Goal: Check status

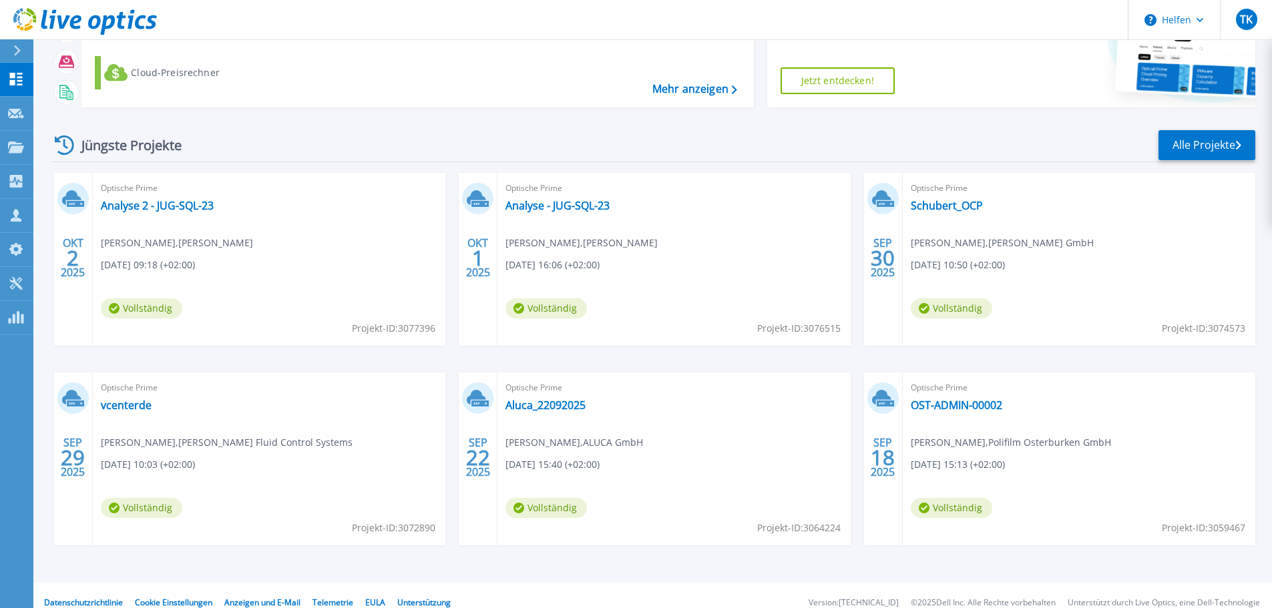
scroll to position [131, 0]
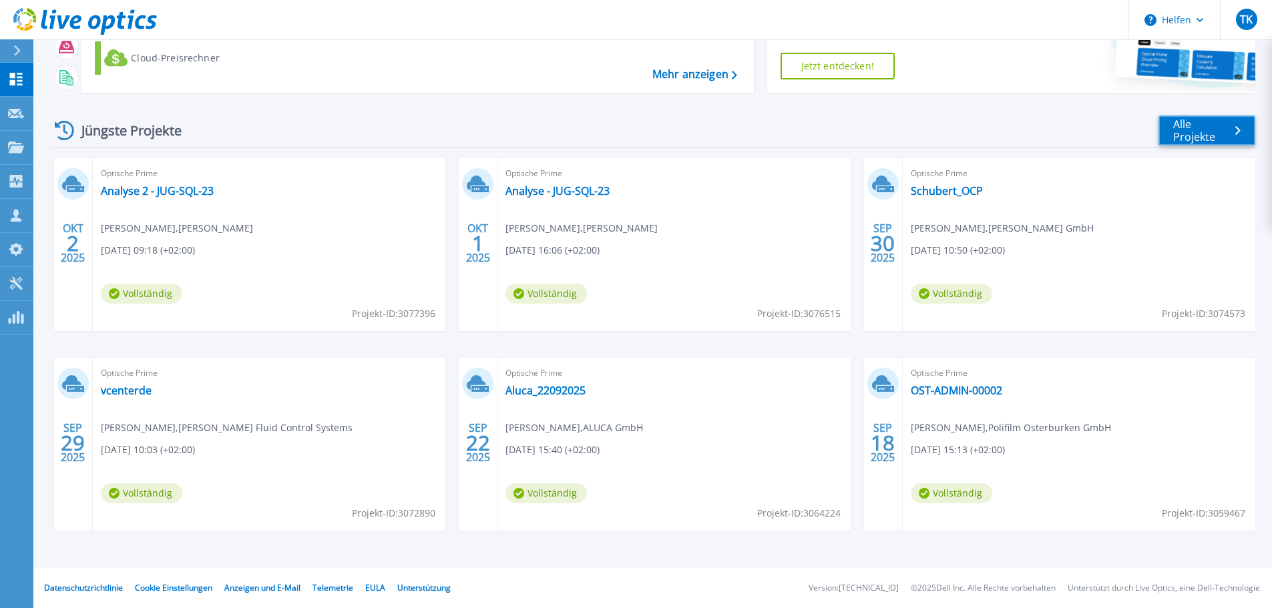
click at [1211, 127] on font "Alle Projekte" at bounding box center [1194, 130] width 42 height 27
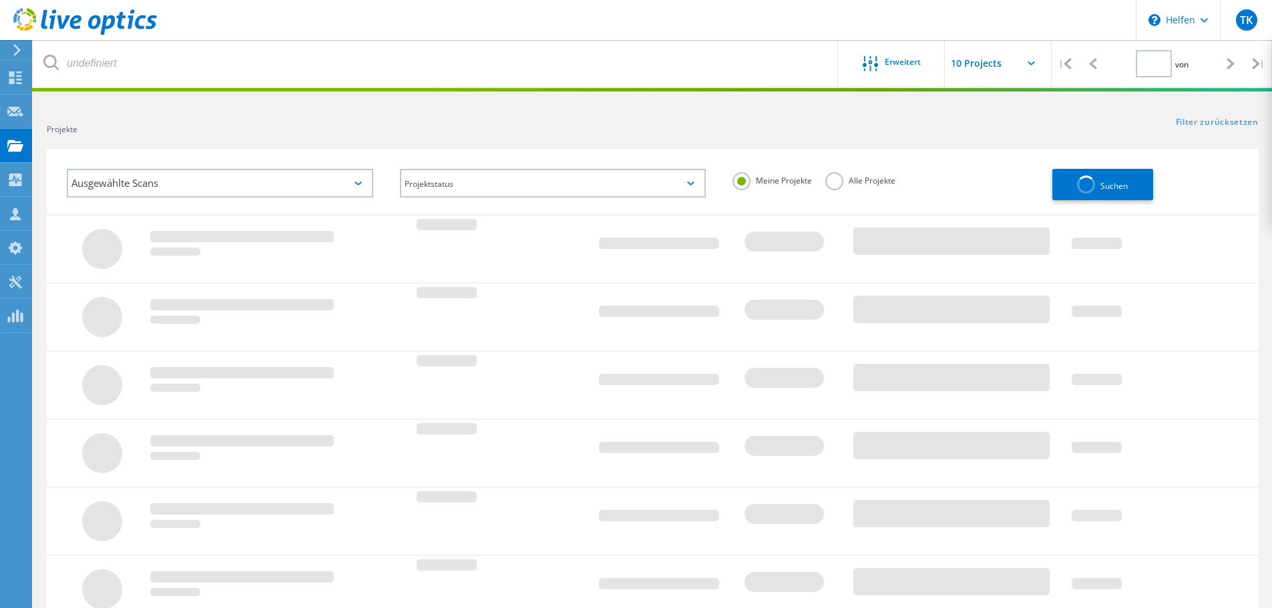
type input "1"
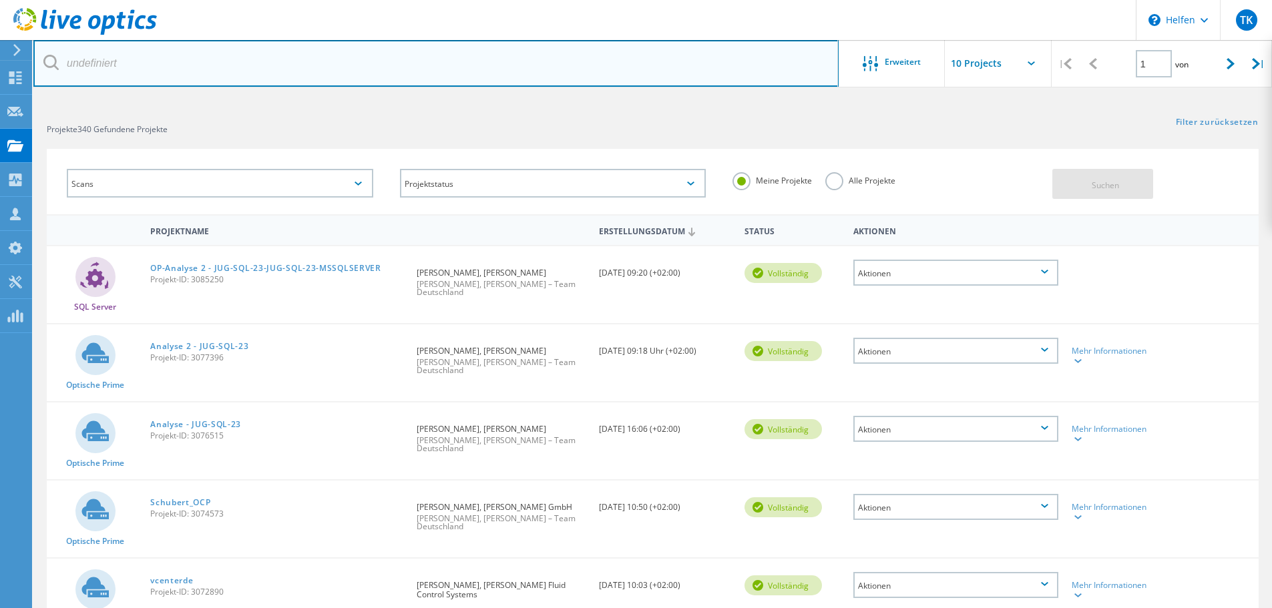
click at [177, 61] on input "text" at bounding box center [435, 63] width 805 height 47
type input "[PERSON_NAME]"
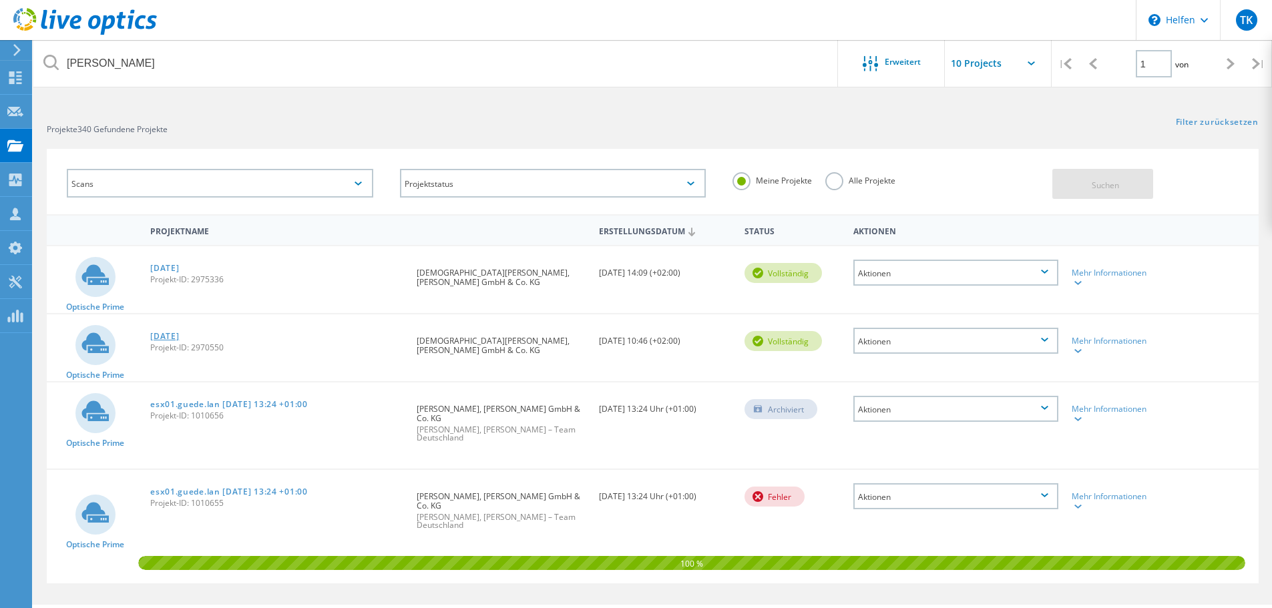
click at [157, 336] on font "[DATE]" at bounding box center [164, 335] width 29 height 11
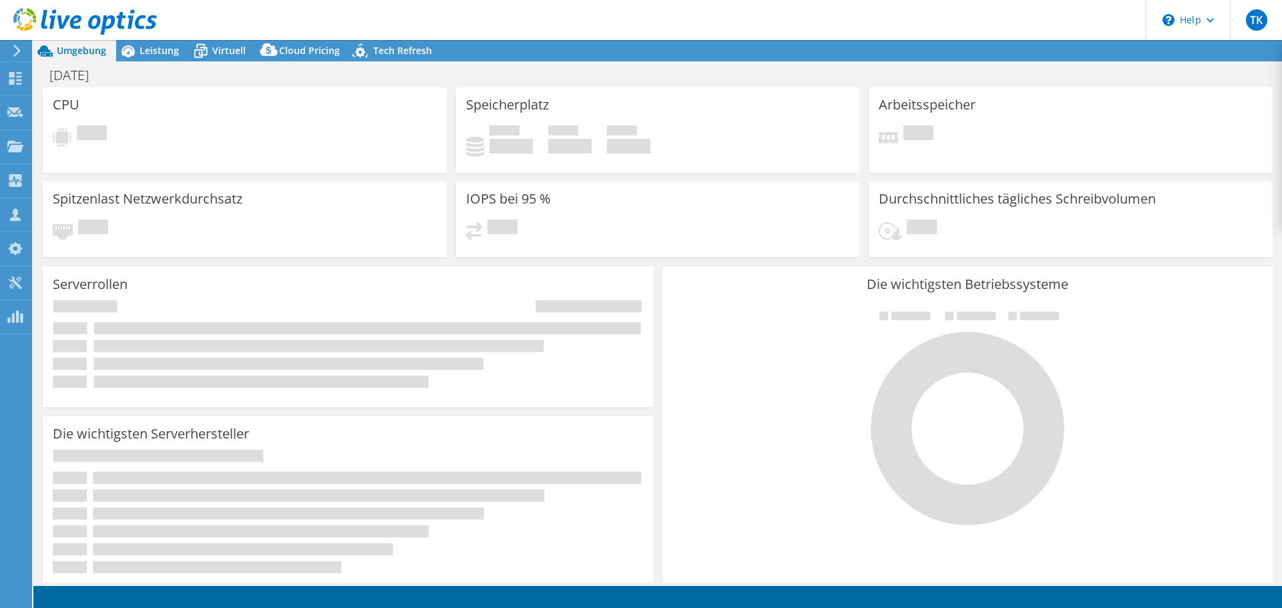
select select "USD"
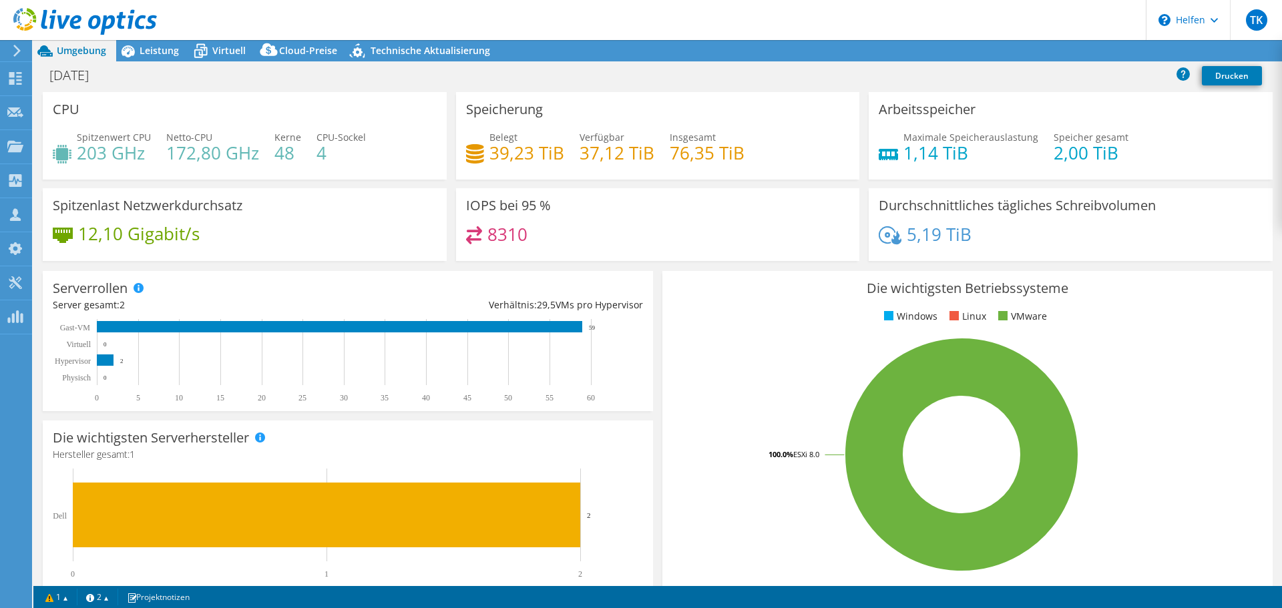
click at [148, 43] on div at bounding box center [78, 22] width 157 height 45
click at [158, 52] on font "Leistung" at bounding box center [158, 50] width 39 height 13
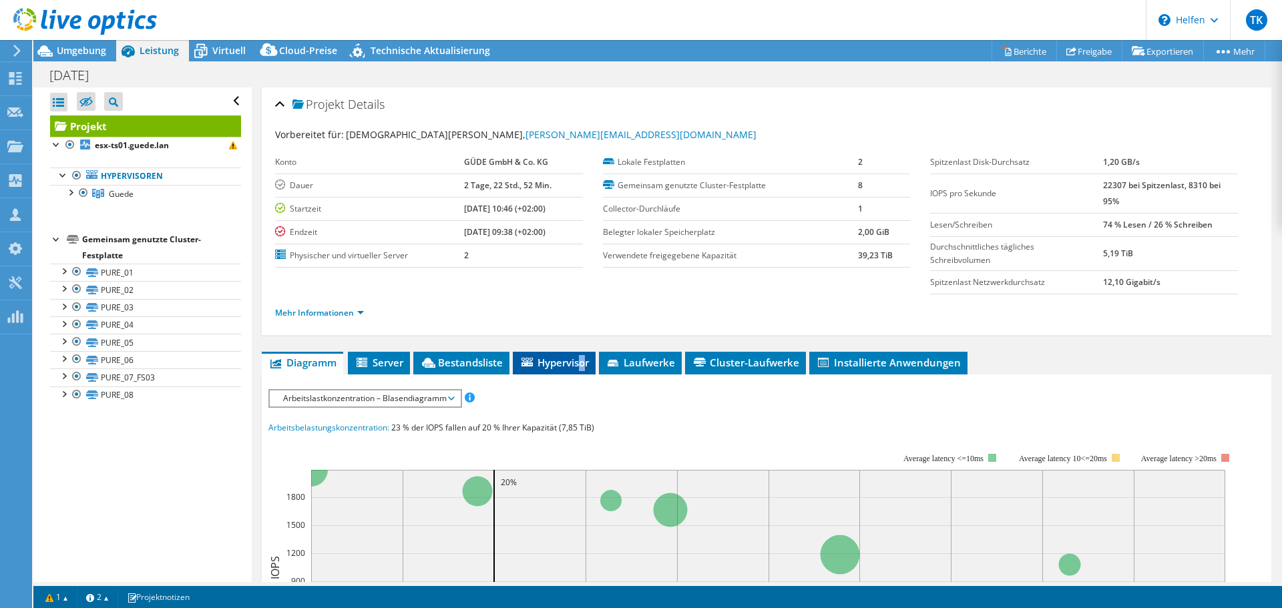
click at [583, 358] on font "Hypervisor" at bounding box center [562, 362] width 51 height 13
